Goal: Find specific page/section: Find specific page/section

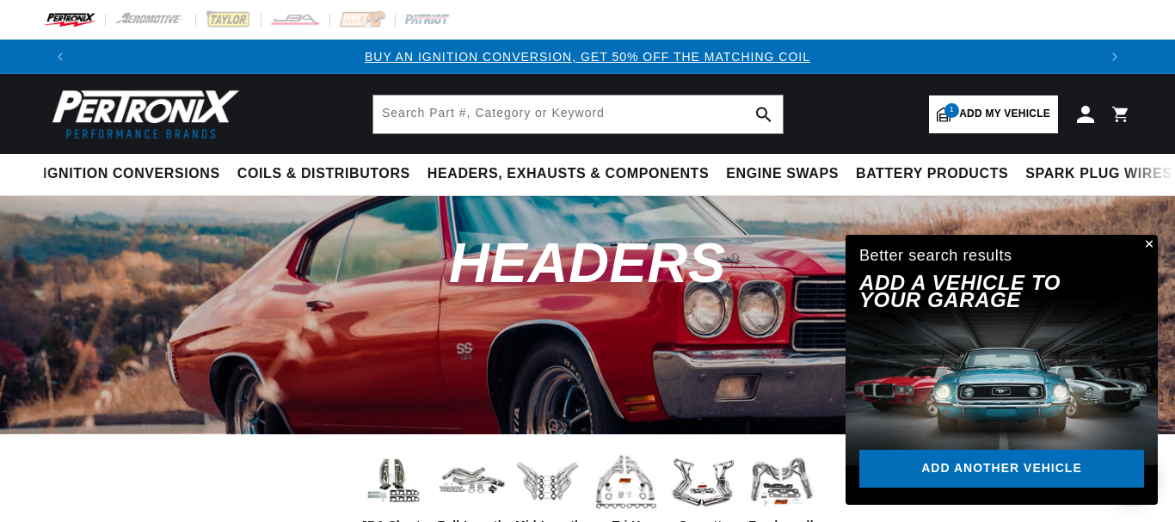
click at [991, 114] on span "Add my vehicle" at bounding box center [1004, 114] width 91 height 16
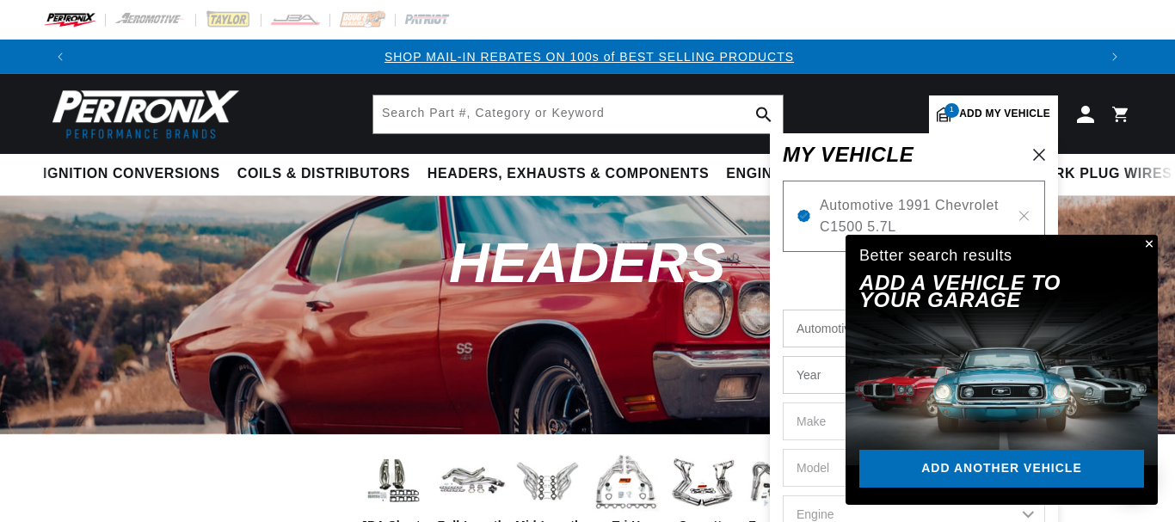
scroll to position [0, 1020]
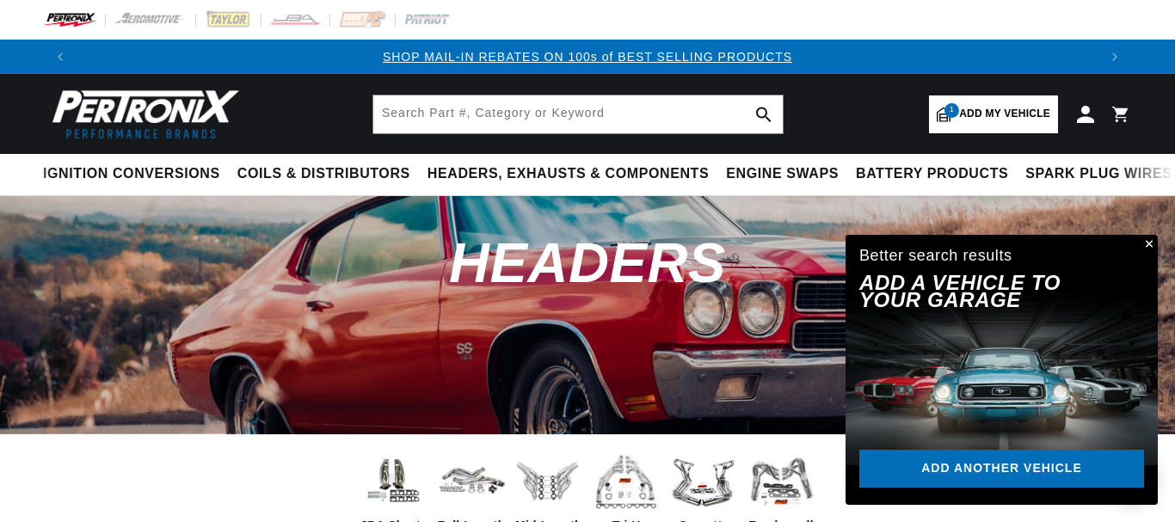
click at [1149, 243] on button "Close" at bounding box center [1147, 245] width 21 height 21
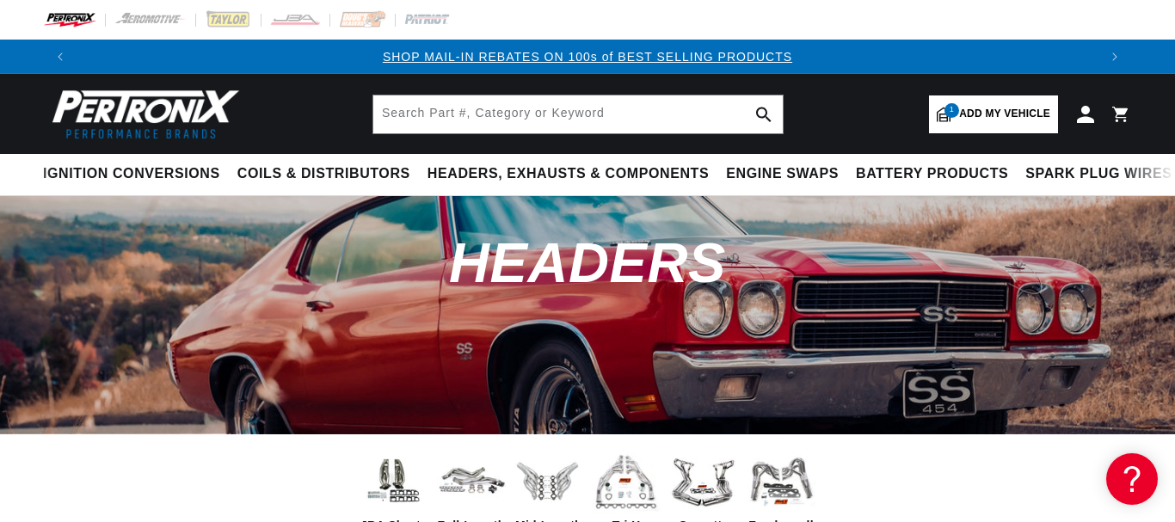
click at [1006, 123] on link "1 Add my vehicle" at bounding box center [993, 115] width 129 height 38
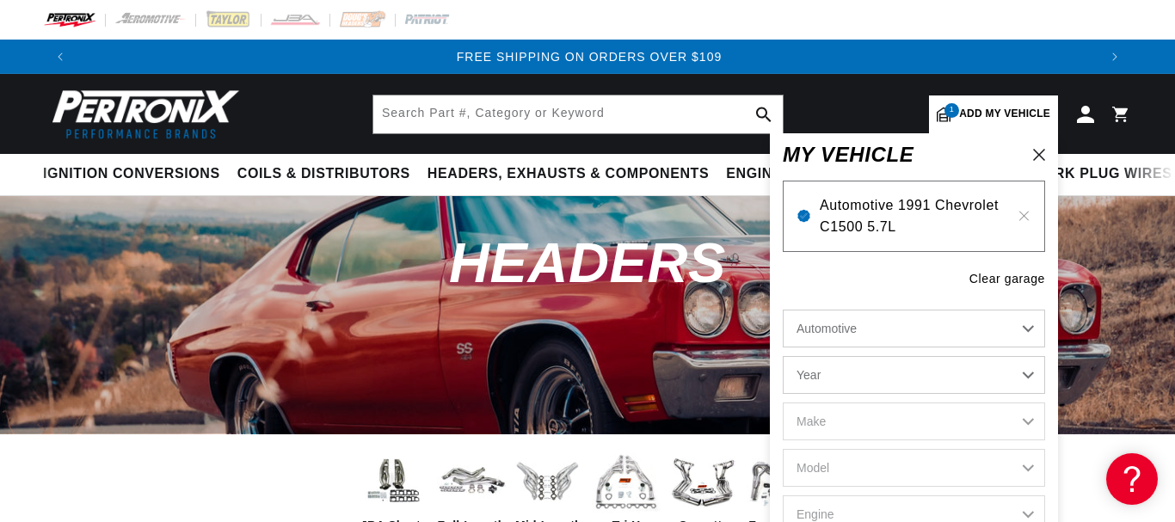
scroll to position [0, 2041]
click at [1020, 217] on icon at bounding box center [1024, 216] width 15 height 14
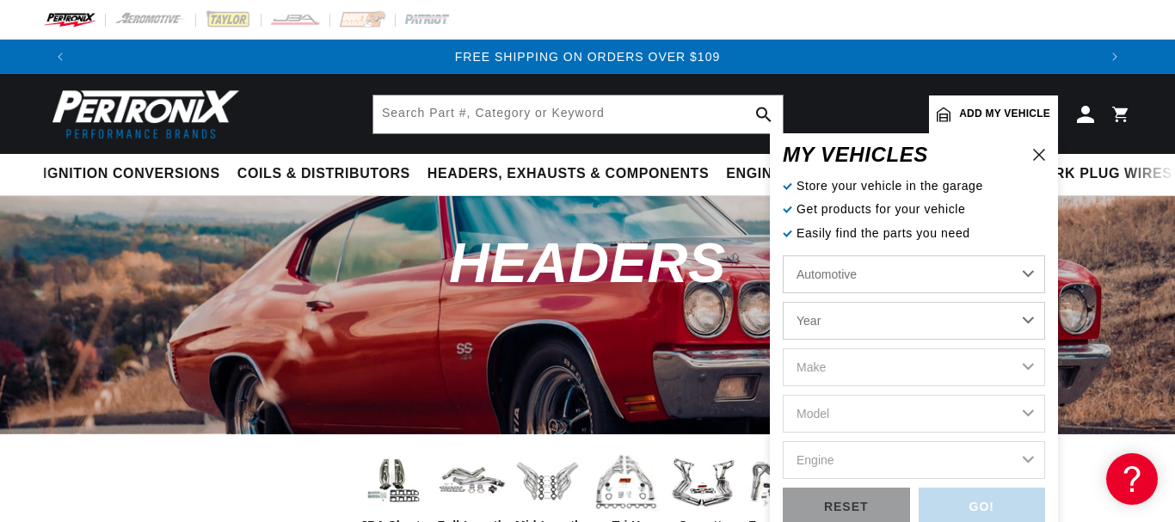
click at [783, 256] on select "Automotive Agricultural Industrial Marine Motorcycle" at bounding box center [914, 275] width 262 height 38
click at [940, 277] on select "Automotive Agricultural Industrial Marine Motorcycle" at bounding box center [914, 275] width 262 height 38
click at [783, 302] on select "Year 2022 2021 2020 2019 2018 2017 2016 2015 2014 2013 2012 2011 2010 2009 2008…" at bounding box center [914, 321] width 262 height 38
select select "1985"
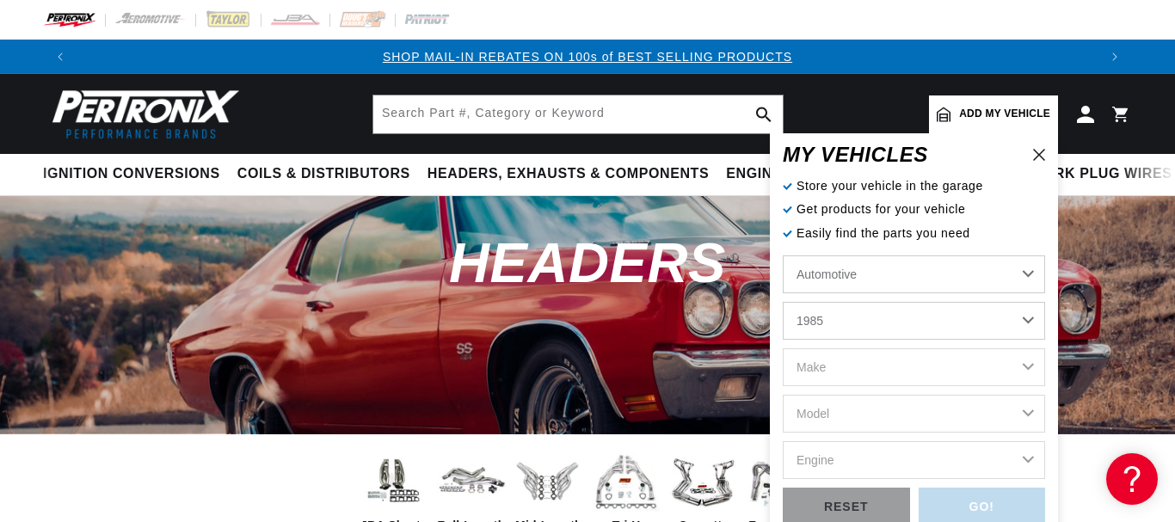
click option "1985" at bounding box center [0, 0] width 0 height 0
select select "1985"
click at [783, 348] on select "Make American Motors Avanti Bentley Buick Cadillac Chevrolet Chrysler Dodge Exc…" at bounding box center [914, 367] width 262 height 38
select select "Chevrolet"
click option "Chevrolet" at bounding box center [0, 0] width 0 height 0
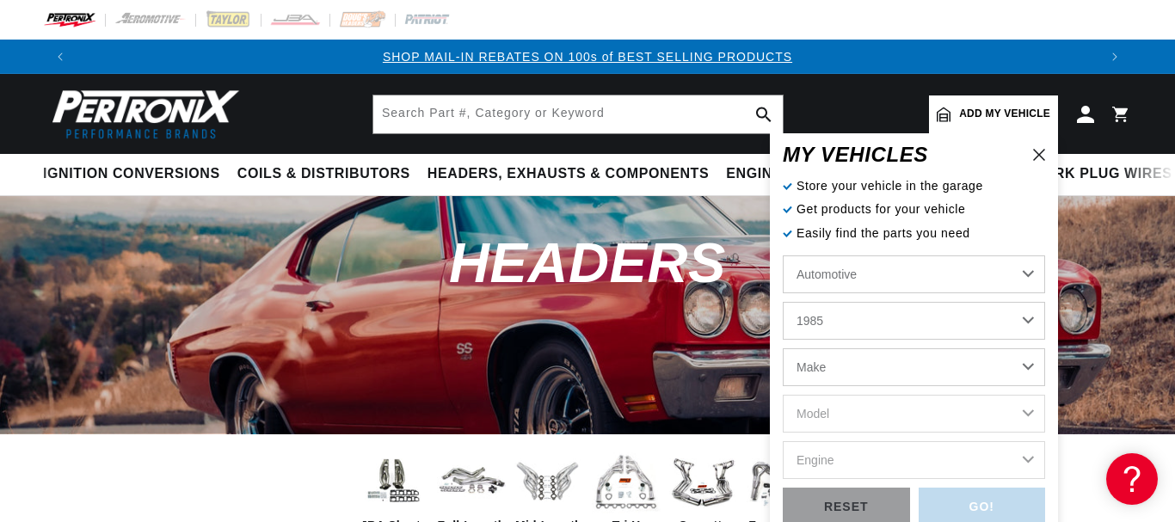
select select "Chevrolet"
click at [783, 395] on select "Model B60 C10 C10 Suburban C15 C20 C20 Suburban C30 C35 C60 C70 Camaro Caprice …" at bounding box center [914, 414] width 262 height 38
select select "C10"
click option "C10" at bounding box center [0, 0] width 0 height 0
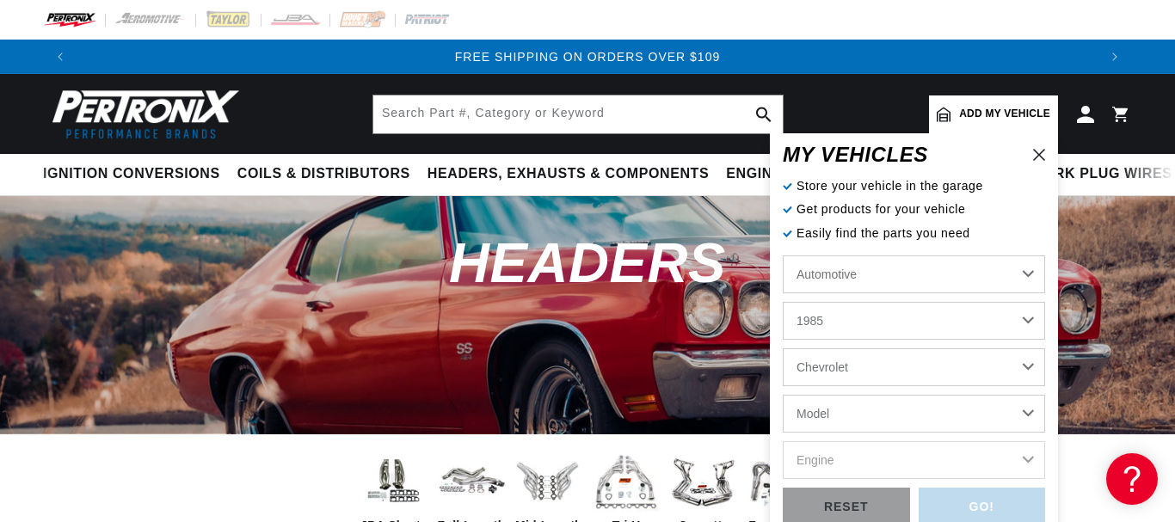
select select "C10"
click at [783, 441] on select "Engine 5.0L 5.7L 6.6L 7.4L" at bounding box center [914, 460] width 262 height 38
select select "5.7L"
click option "5.7L" at bounding box center [0, 0] width 0 height 0
select select "5.7L"
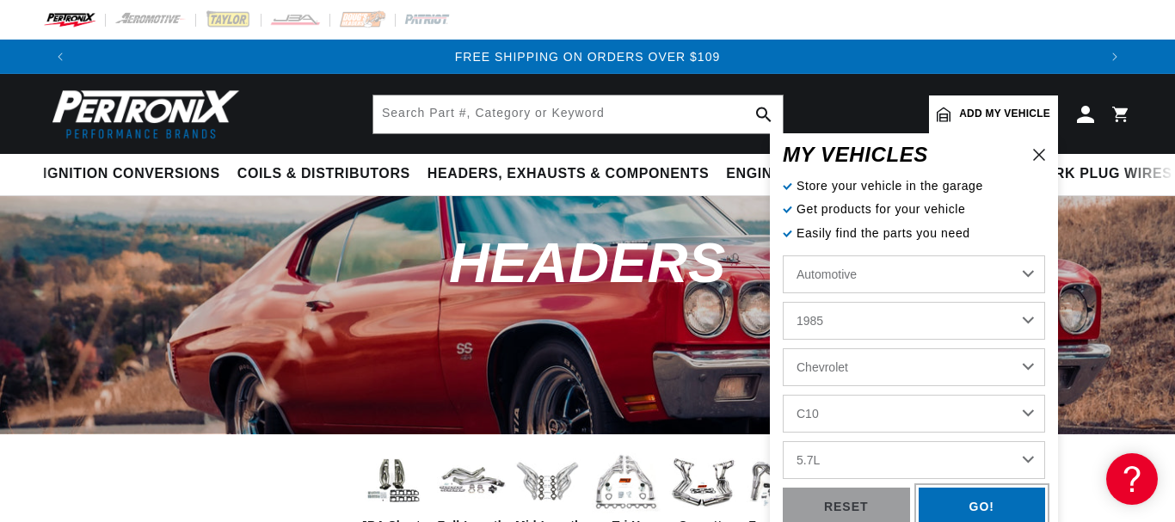
click at [948, 514] on div "GO!" at bounding box center [982, 507] width 127 height 39
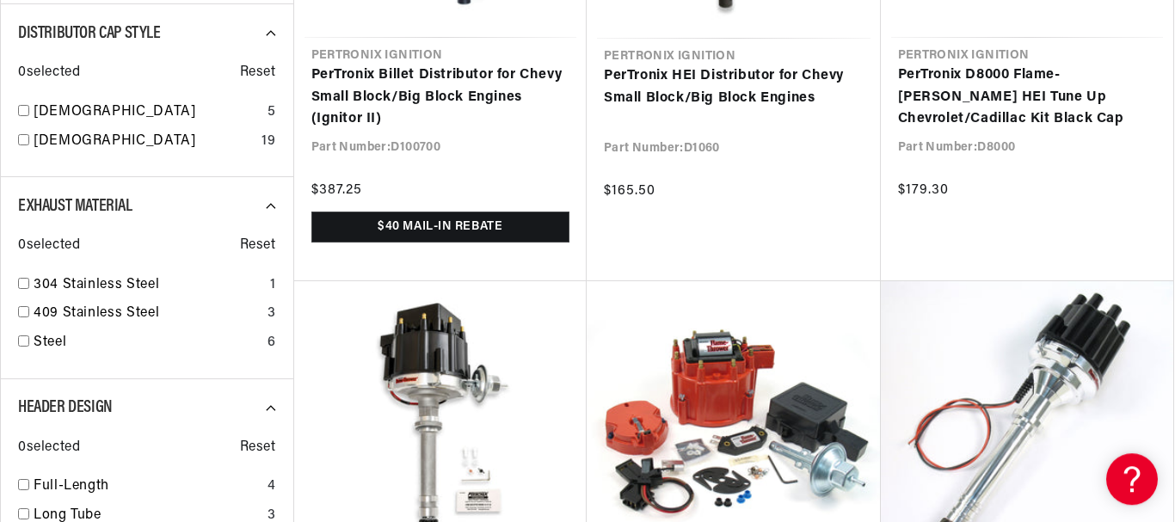
scroll to position [638, 0]
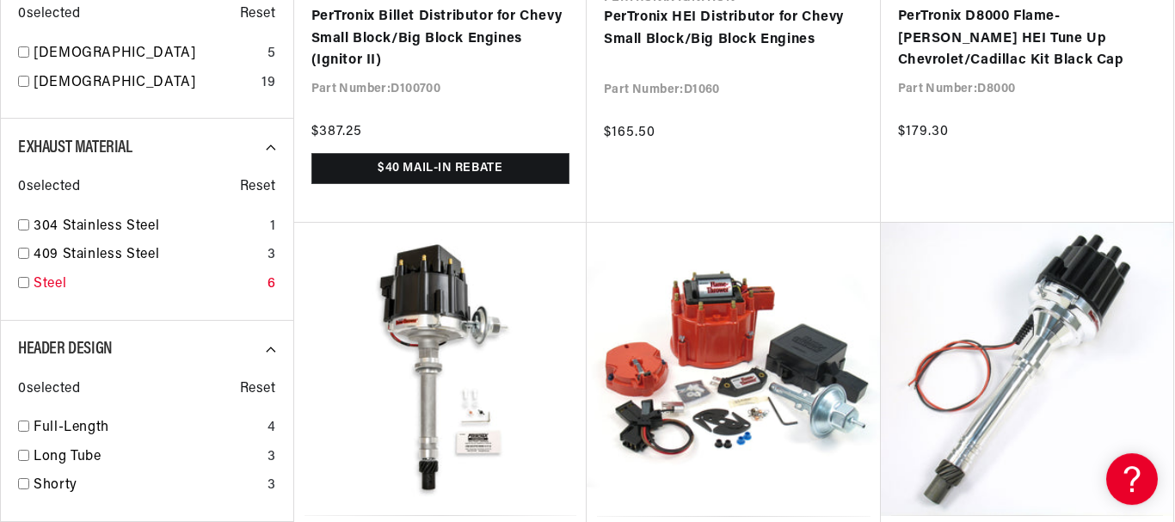
click at [20, 281] on input "checkbox" at bounding box center [23, 282] width 11 height 11
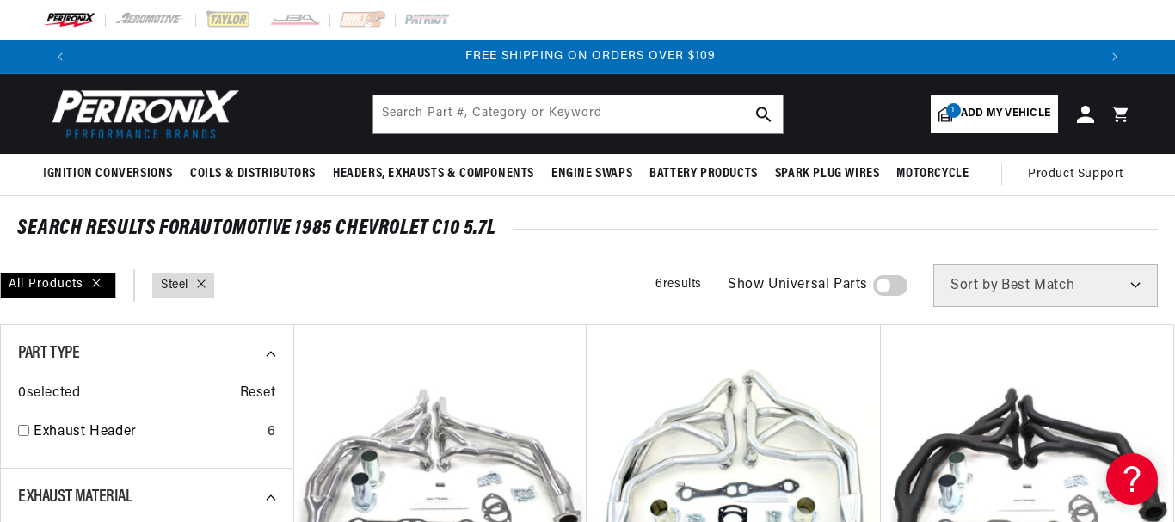
scroll to position [0, 2041]
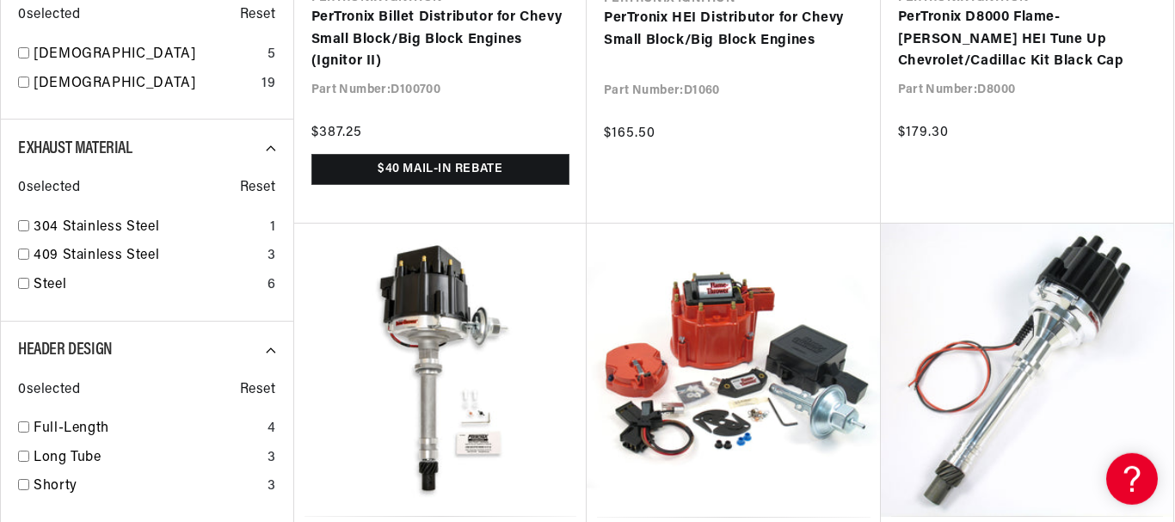
scroll to position [638, 0]
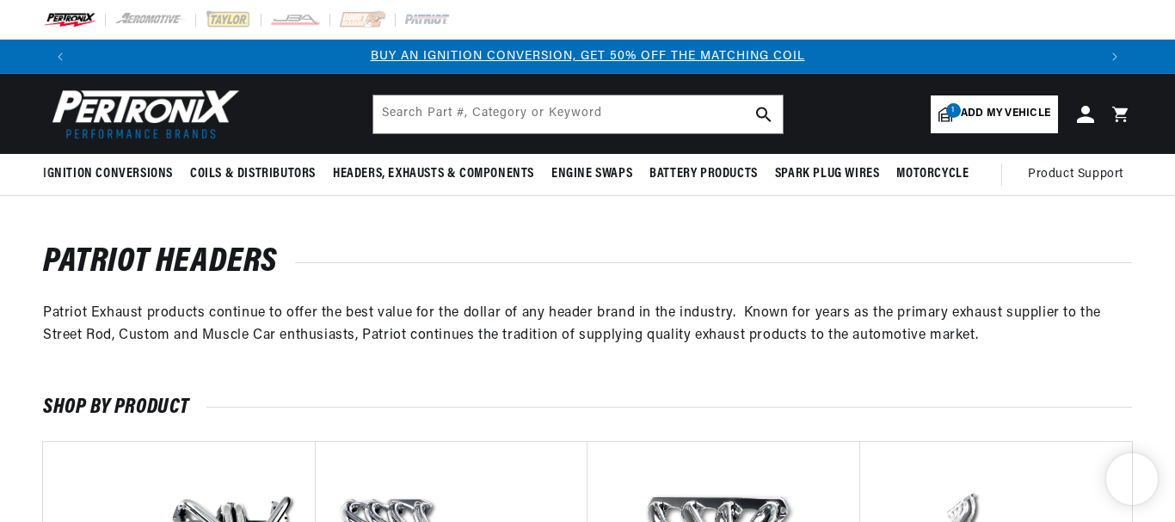
click at [999, 114] on span "Add my vehicle" at bounding box center [1005, 114] width 89 height 16
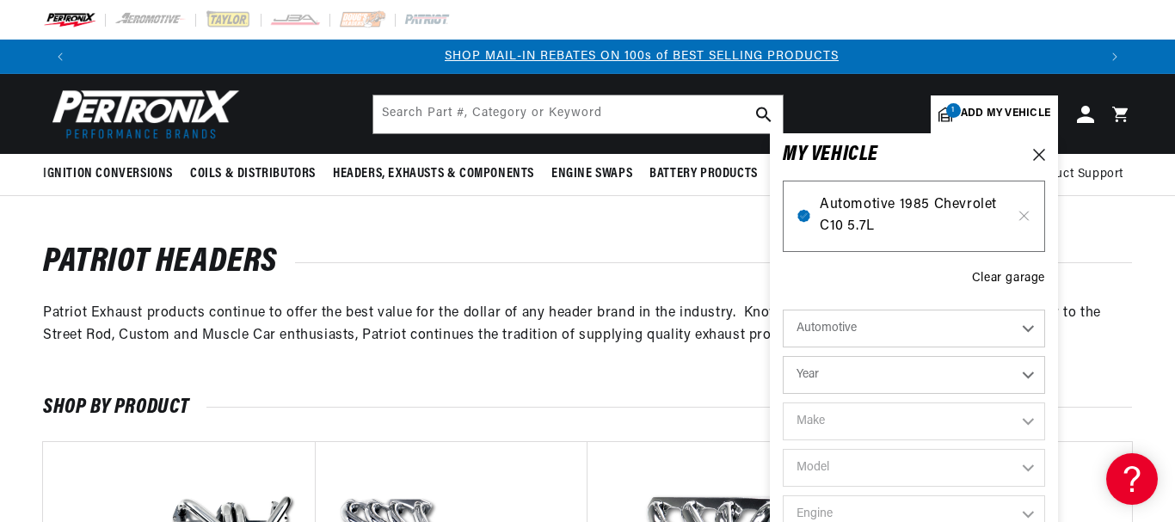
click at [910, 205] on span "Automotive 1985 Chevrolet C10 5.7L" at bounding box center [914, 216] width 188 height 44
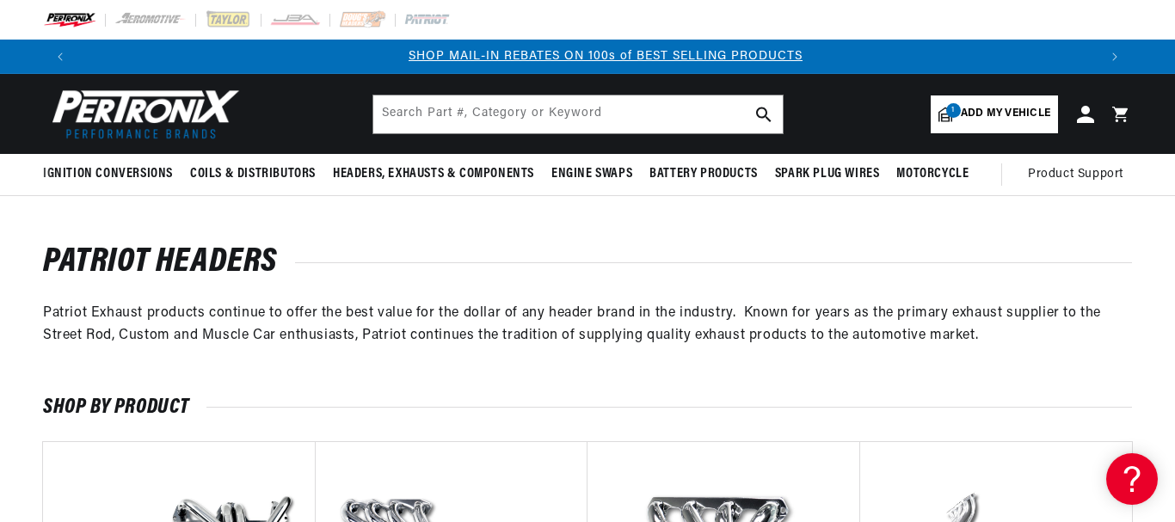
scroll to position [0, 1016]
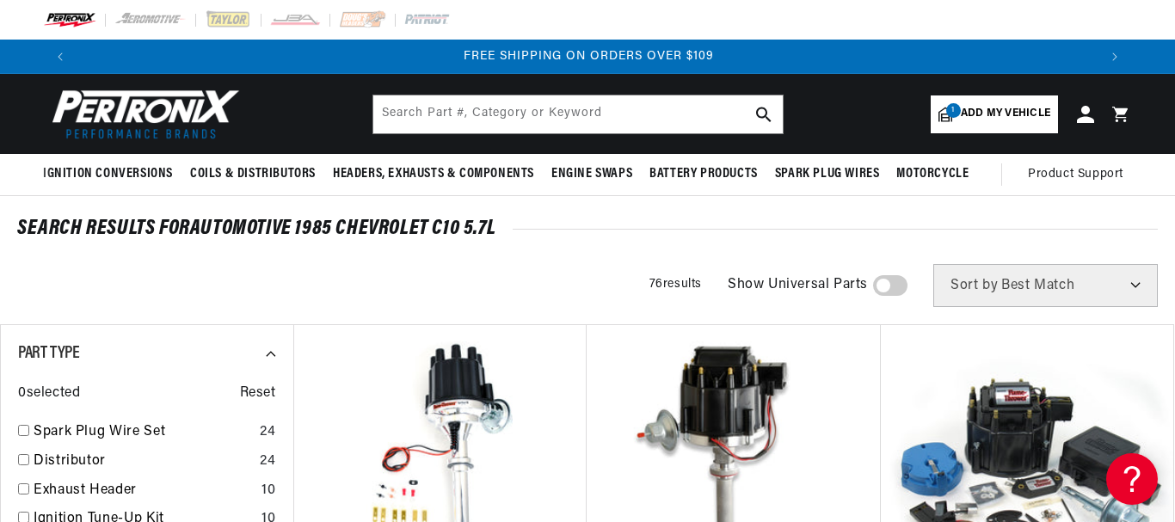
scroll to position [0, 2041]
